Goal: Transaction & Acquisition: Book appointment/travel/reservation

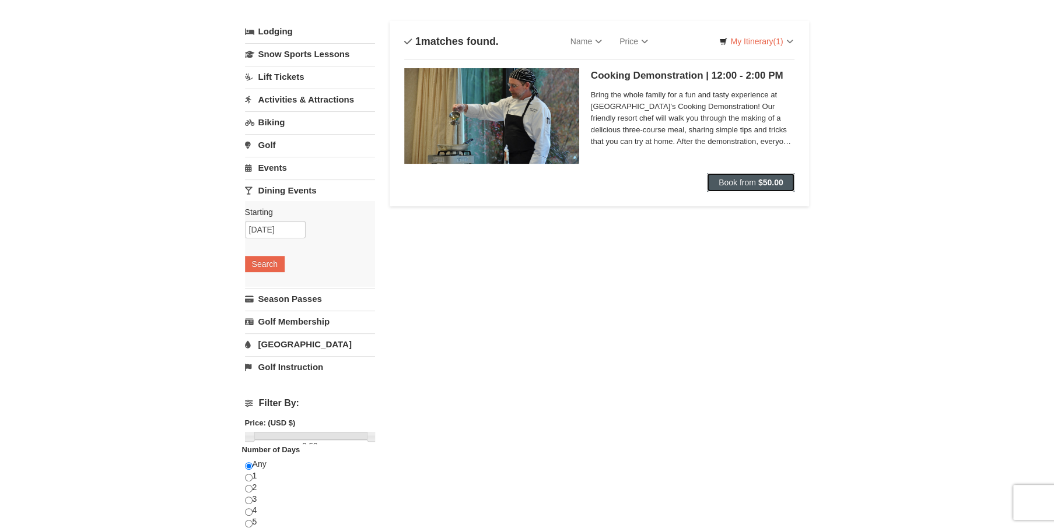
click at [762, 177] on button "Book from $50.00" at bounding box center [751, 182] width 88 height 19
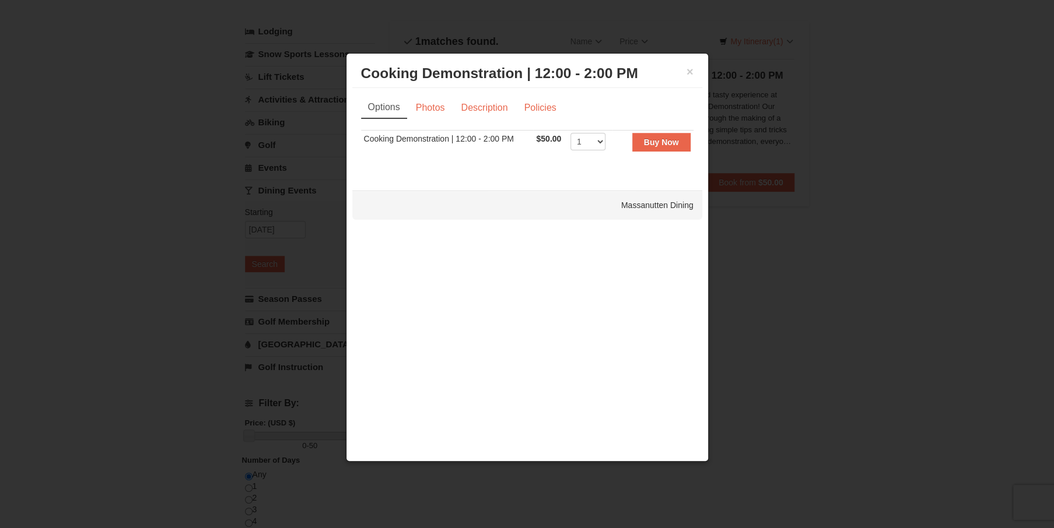
click at [695, 73] on div "× Cooking Demonstration | 12:00 - 2:00 PM Massanutten Dining" at bounding box center [527, 73] width 350 height 29
click at [690, 73] on button "×" at bounding box center [690, 72] width 7 height 12
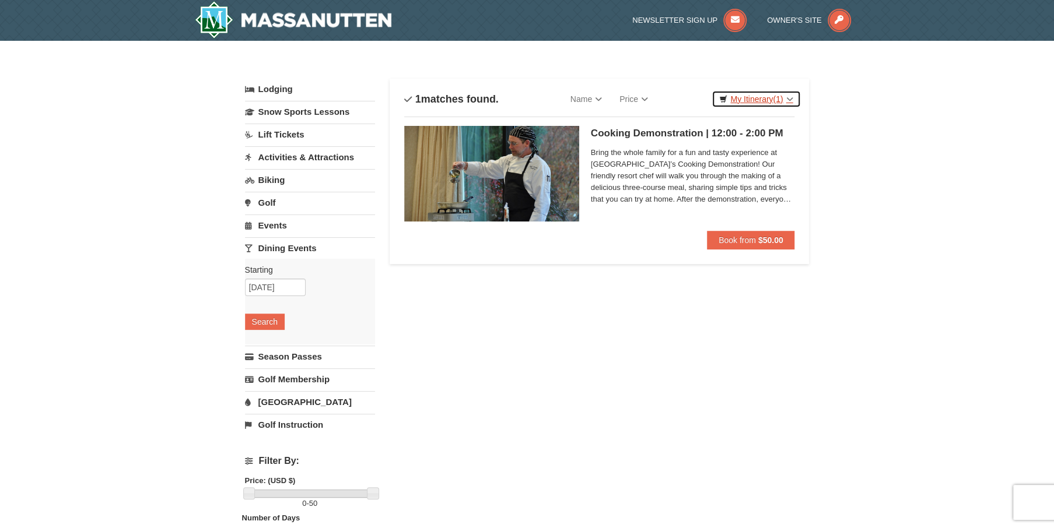
click at [735, 100] on link "My Itinerary (1)" at bounding box center [756, 98] width 89 height 17
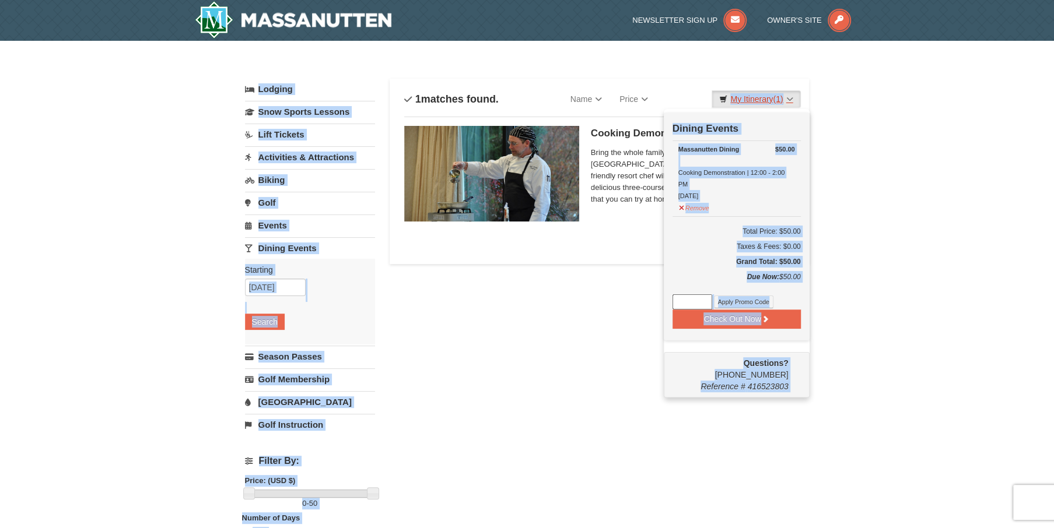
drag, startPoint x: 698, startPoint y: 94, endPoint x: 715, endPoint y: 94, distance: 16.3
click at [715, 94] on div "Categories List Filter My Itinerary (1) Check Out Now Dining Events $50.00 Mass…" at bounding box center [527, 378] width 565 height 623
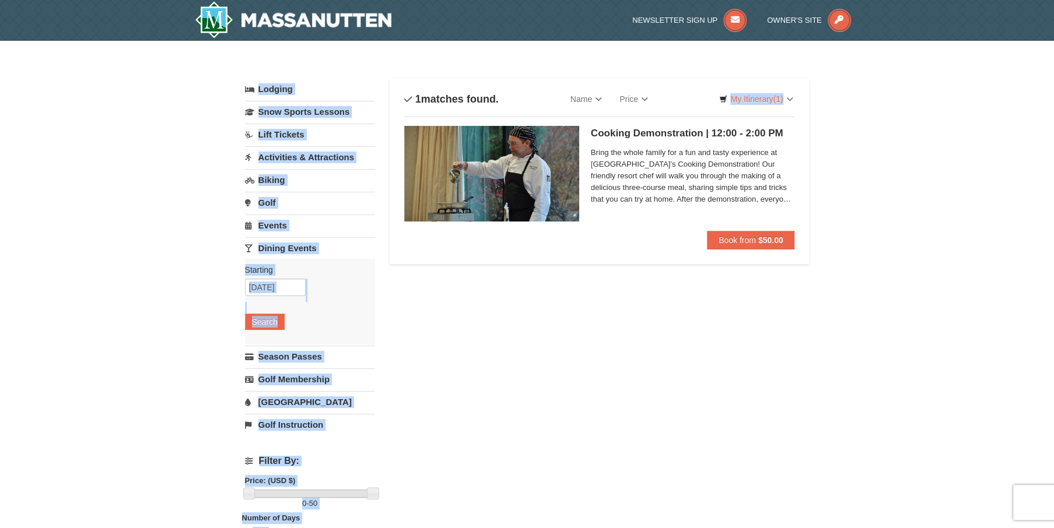
click at [670, 90] on div "Sort By Name Name (A to Z) Name (Z to A) Price Price (Low to High) Price (High …" at bounding box center [599, 98] width 391 height 23
click at [785, 101] on link "My Itinerary (1)" at bounding box center [756, 98] width 89 height 17
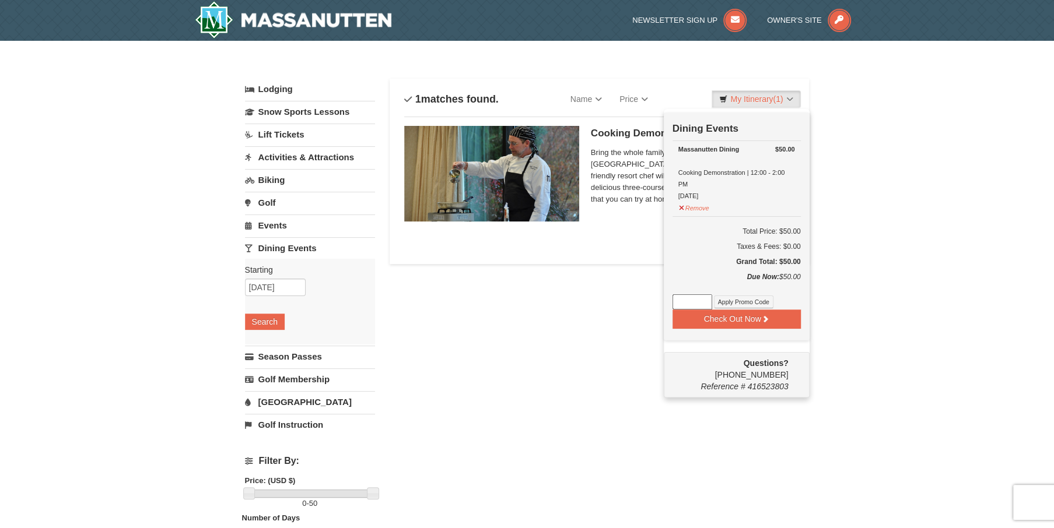
click at [849, 247] on div "× Categories List Filter My Itinerary (1) Check Out Now Dining Events $50.00 Ma…" at bounding box center [527, 378] width 1054 height 675
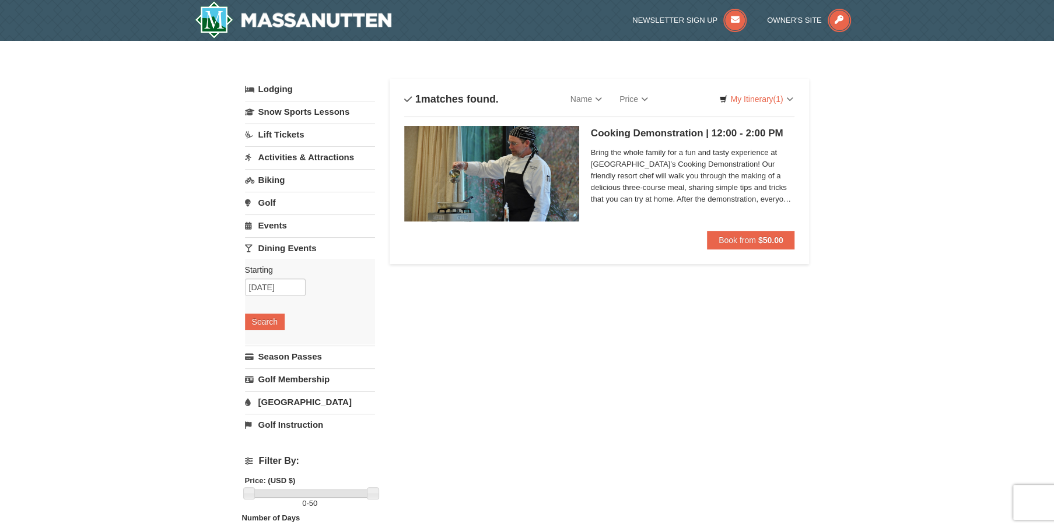
click at [769, 111] on div "Sort By Name Name (A to Z) Name (Z to A) Price Price (Low to High) Price (High …" at bounding box center [599, 172] width 391 height 171
click at [783, 99] on link "My Itinerary (1)" at bounding box center [756, 98] width 89 height 17
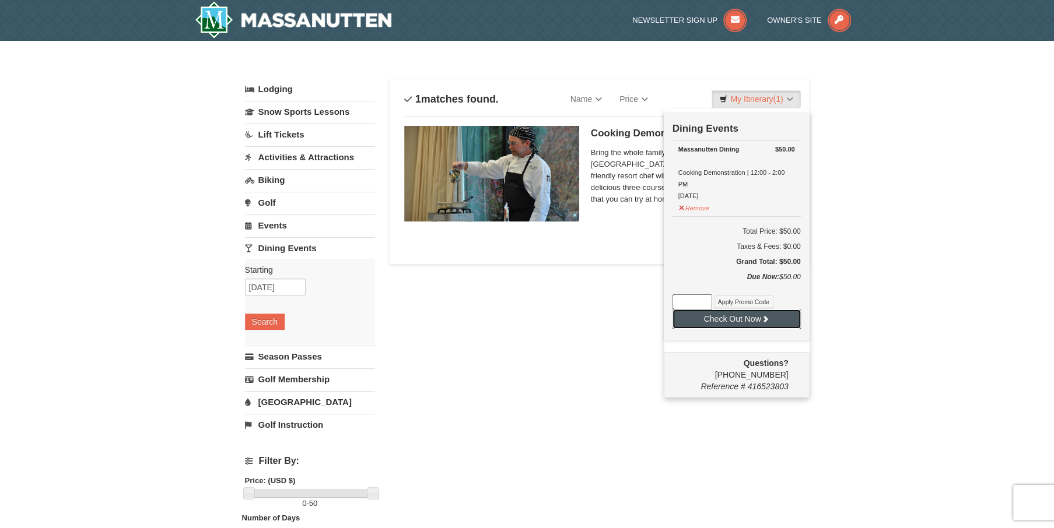
click at [751, 317] on button "Check Out Now" at bounding box center [737, 319] width 128 height 19
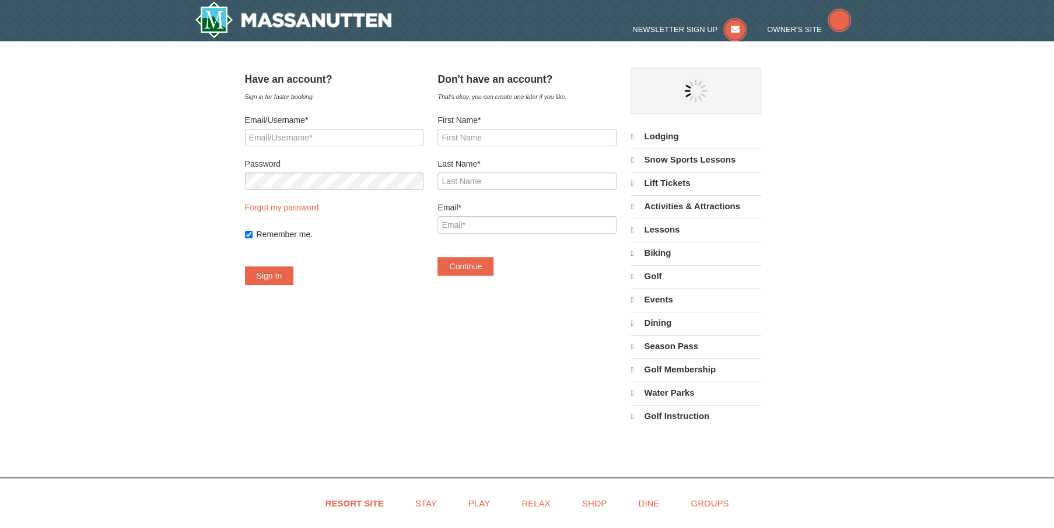
select select "10"
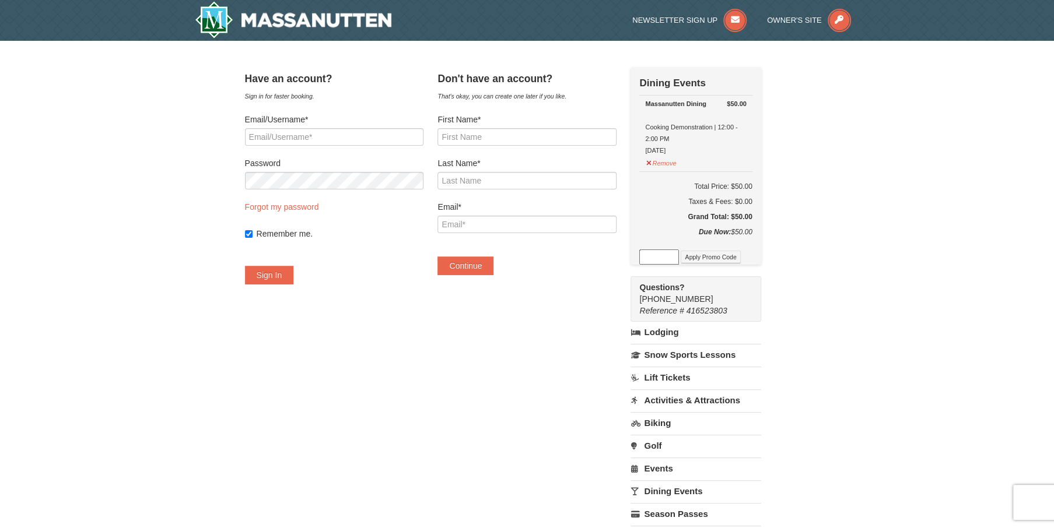
drag, startPoint x: 768, startPoint y: 230, endPoint x: 692, endPoint y: 131, distance: 125.3
click at [697, 142] on div "Check Out Now Dining Events $50.00 Massanutten Dining Cooking Demonstration | 1…" at bounding box center [696, 166] width 130 height 198
click at [671, 218] on h5 "Grand Total: $50.00" at bounding box center [695, 217] width 113 height 12
click at [677, 222] on h5 "Grand Total: $50.00" at bounding box center [695, 217] width 113 height 12
click at [682, 230] on div "Due Now: $50.00" at bounding box center [695, 237] width 113 height 23
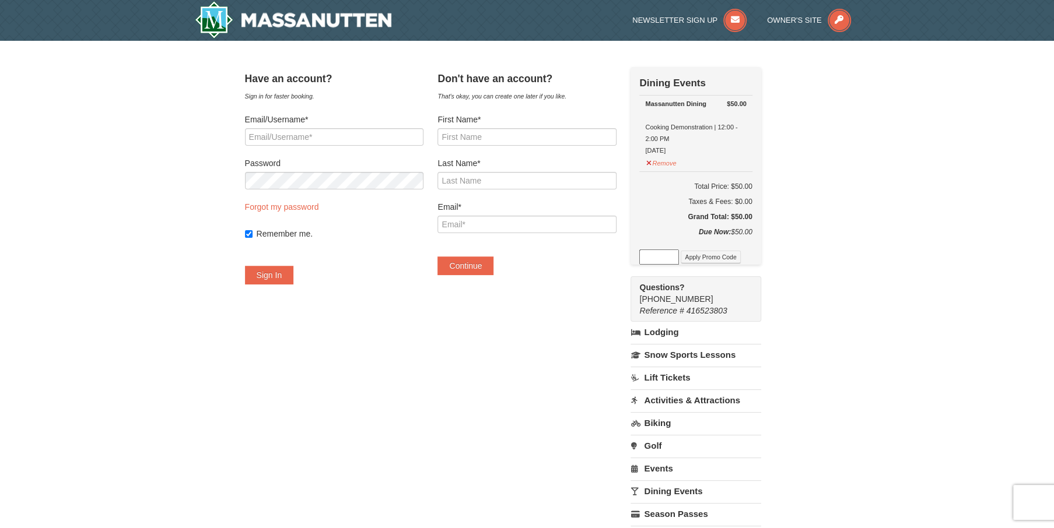
drag, startPoint x: 732, startPoint y: 243, endPoint x: 759, endPoint y: 247, distance: 27.2
click at [733, 243] on div "Due Now: $50.00" at bounding box center [695, 237] width 113 height 23
click at [799, 257] on div "Have an account? Sign in for faster booking. Email/Username* Password Forgot my…" at bounding box center [527, 336] width 565 height 538
drag, startPoint x: 799, startPoint y: 257, endPoint x: 771, endPoint y: 258, distance: 28.0
click at [771, 258] on div "Have an account? Sign in for faster booking. Email/Username* Password Forgot my…" at bounding box center [527, 336] width 565 height 538
